Goal: Information Seeking & Learning: Learn about a topic

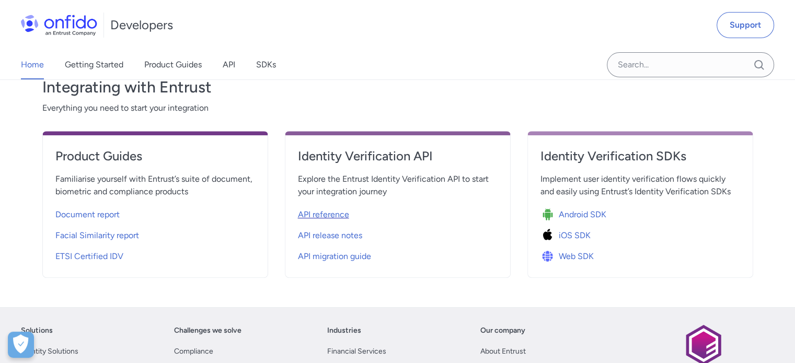
click at [340, 213] on span "API reference" at bounding box center [323, 214] width 51 height 13
select select "http"
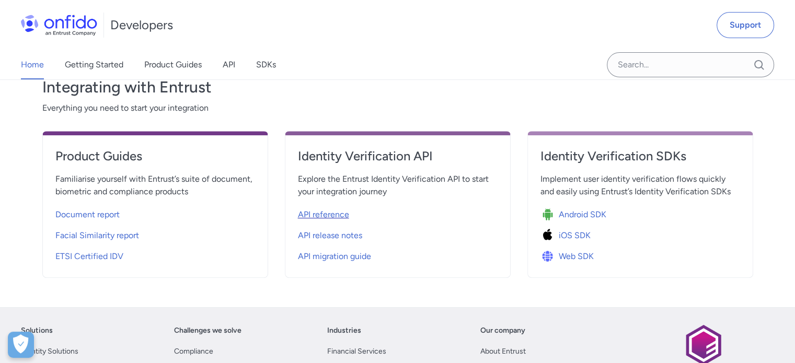
select select "http"
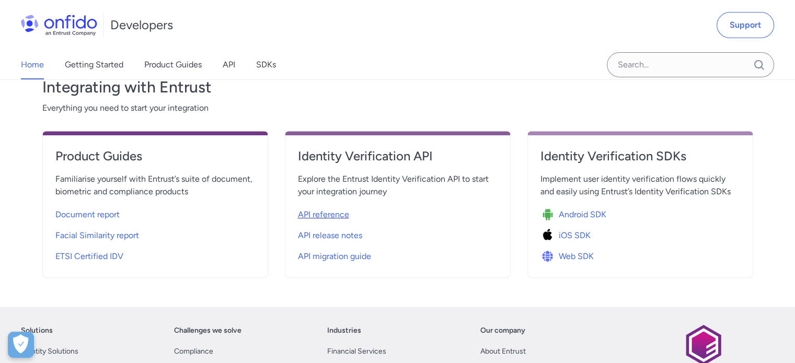
select select "http"
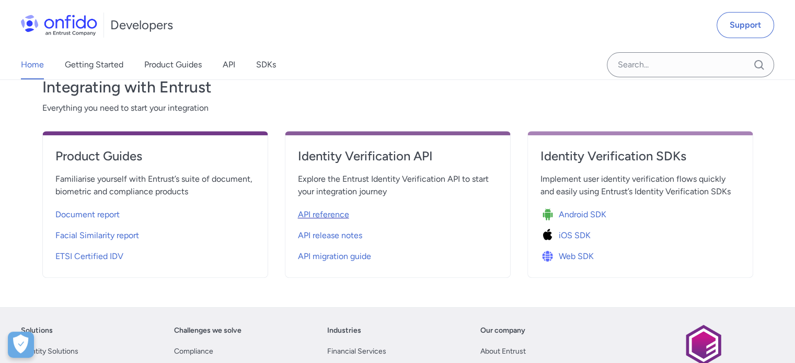
select select "http"
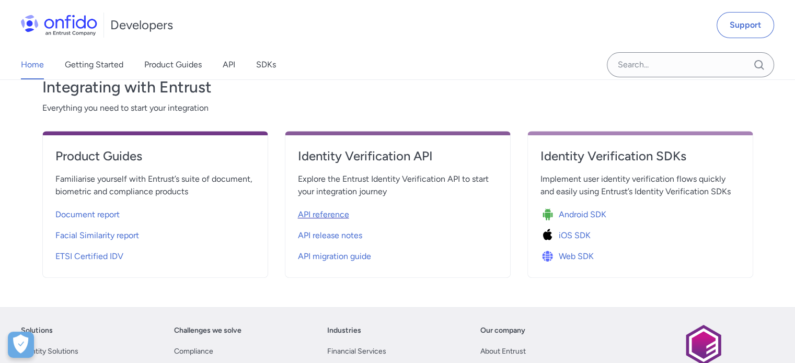
select select "http"
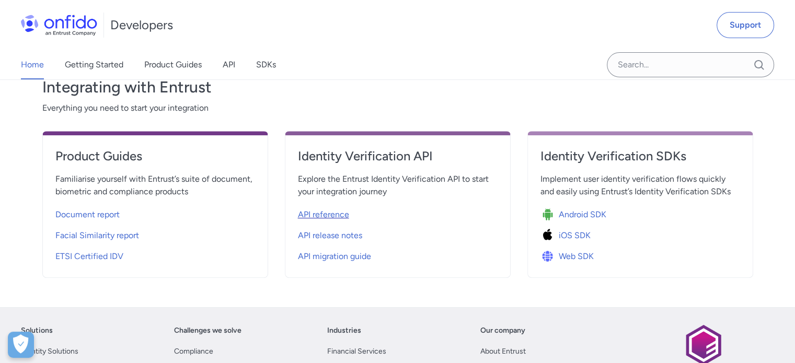
select select "http"
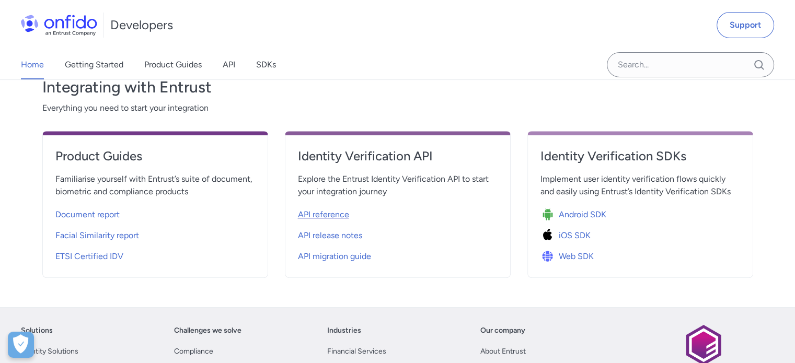
select select "http"
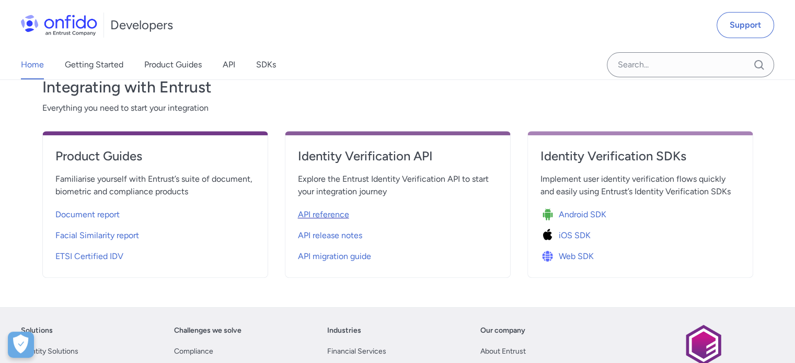
select select "http"
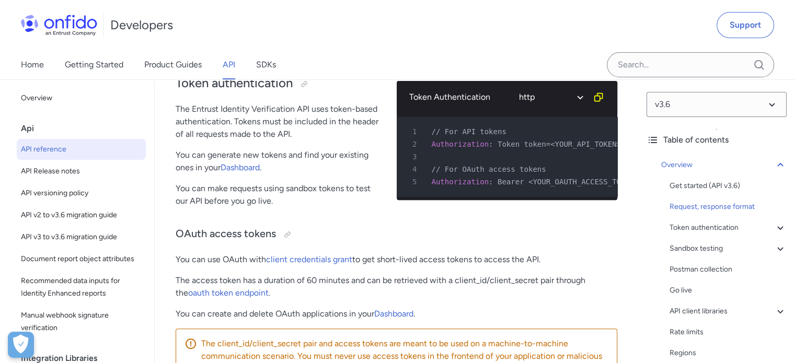
scroll to position [418, 0]
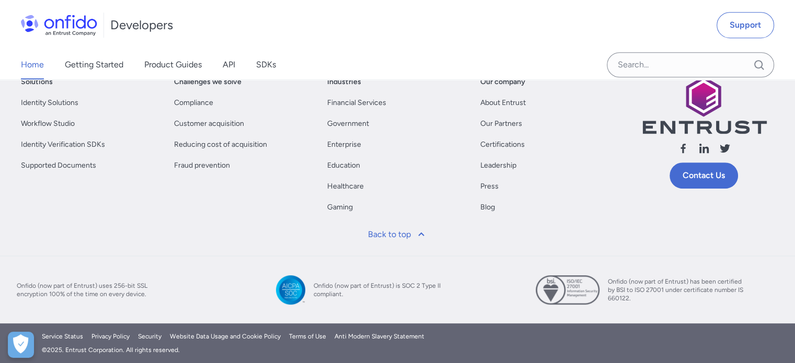
scroll to position [366, 0]
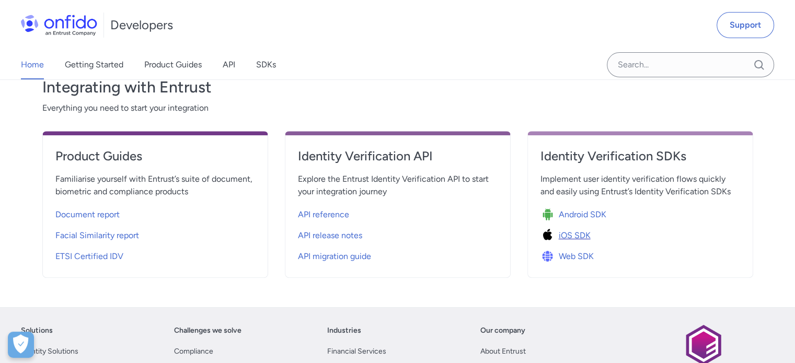
click at [570, 230] on span "iOS SDK" at bounding box center [575, 235] width 32 height 13
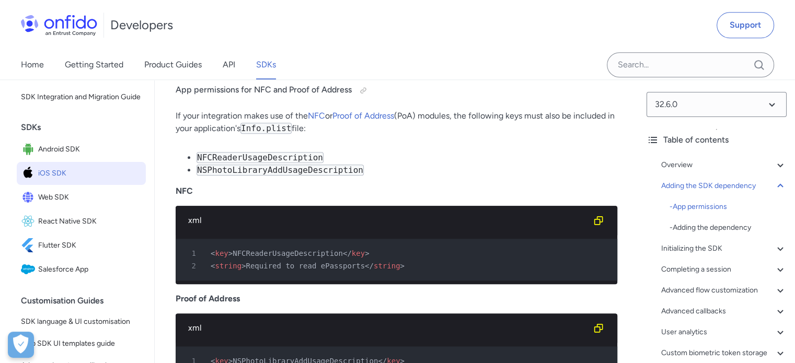
scroll to position [104, 0]
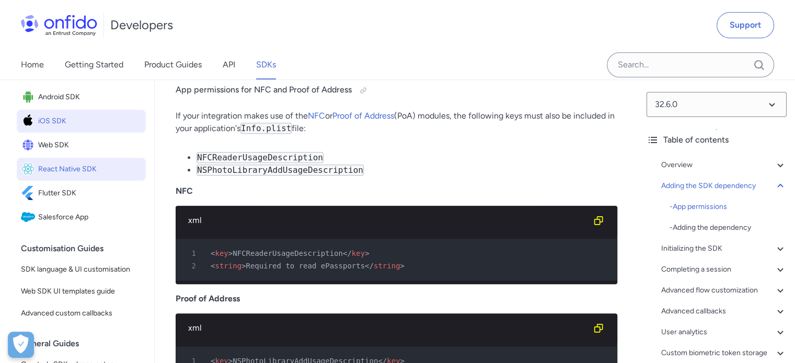
click at [77, 177] on span "React Native SDK" at bounding box center [89, 169] width 103 height 15
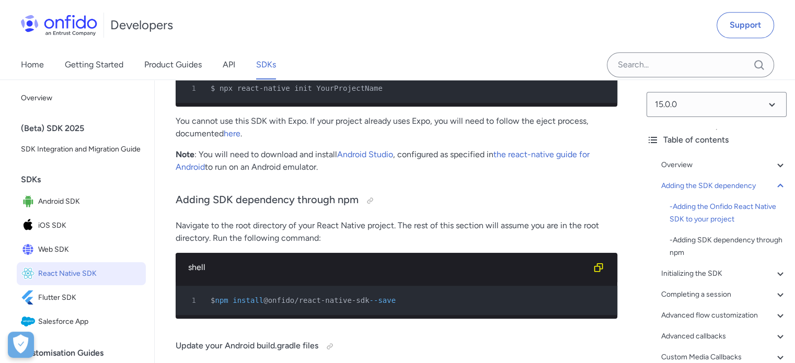
scroll to position [785, 0]
